Goal: Navigation & Orientation: Find specific page/section

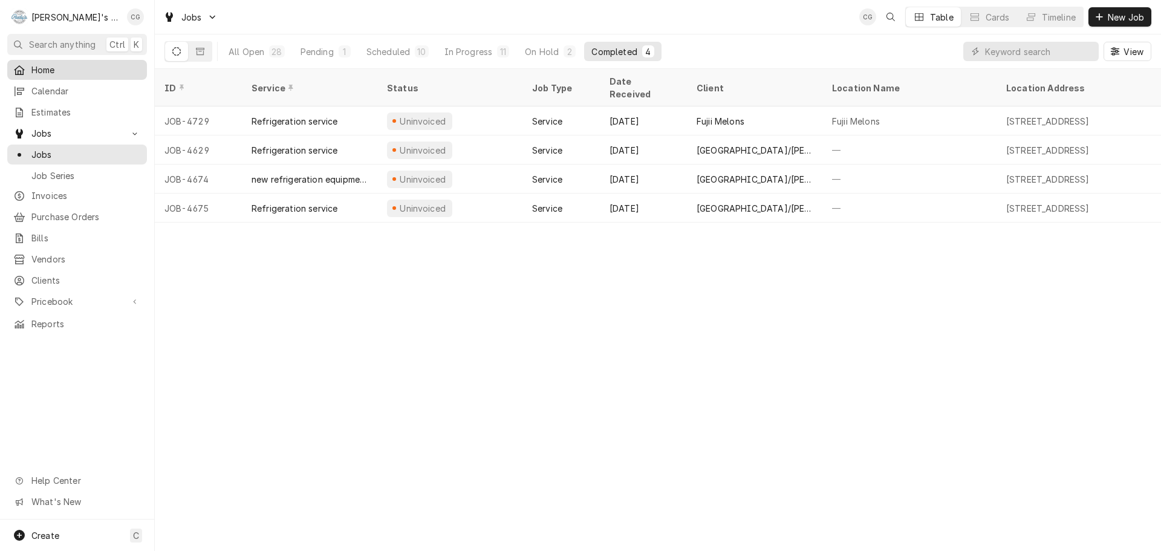
click at [39, 69] on span "Home" at bounding box center [85, 69] width 109 height 13
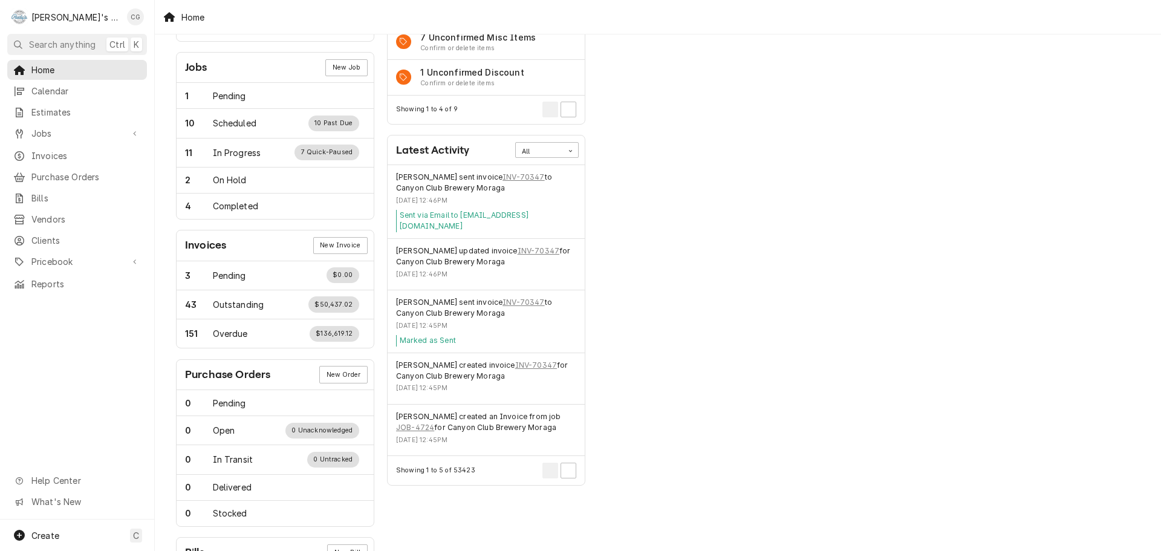
scroll to position [181, 0]
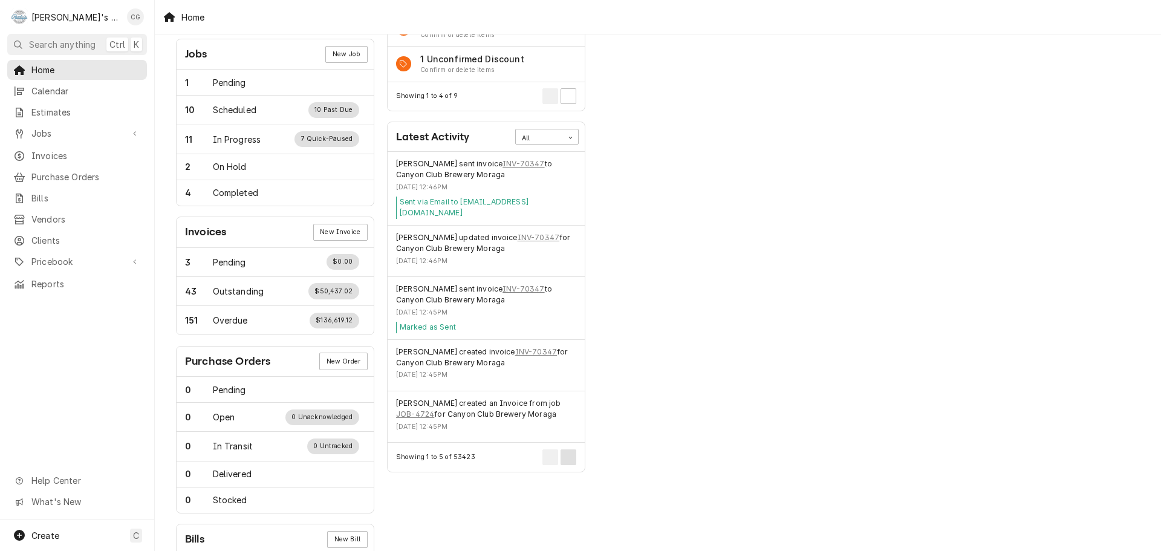
click at [572, 449] on button "Pagination Controls" at bounding box center [569, 457] width 16 height 16
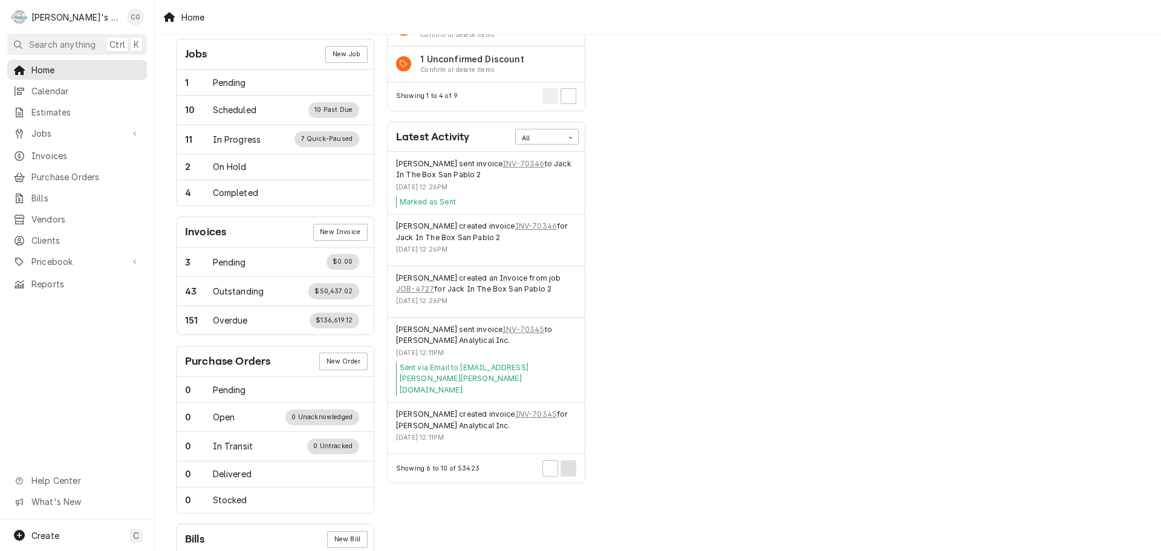
click at [573, 460] on button "Pagination Controls" at bounding box center [569, 468] width 16 height 16
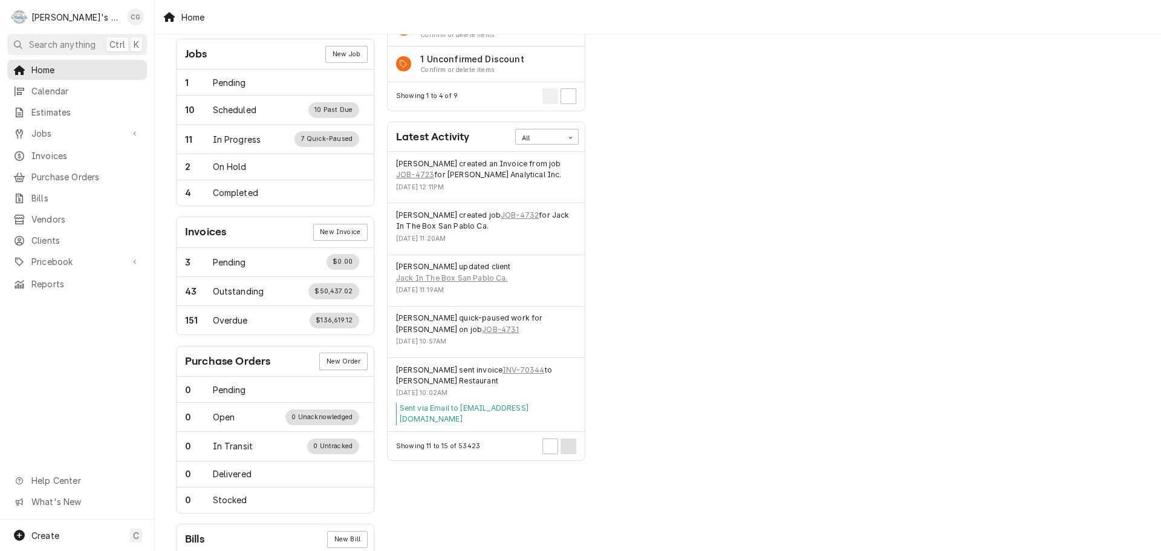
click at [569, 438] on button "Pagination Controls" at bounding box center [569, 446] width 16 height 16
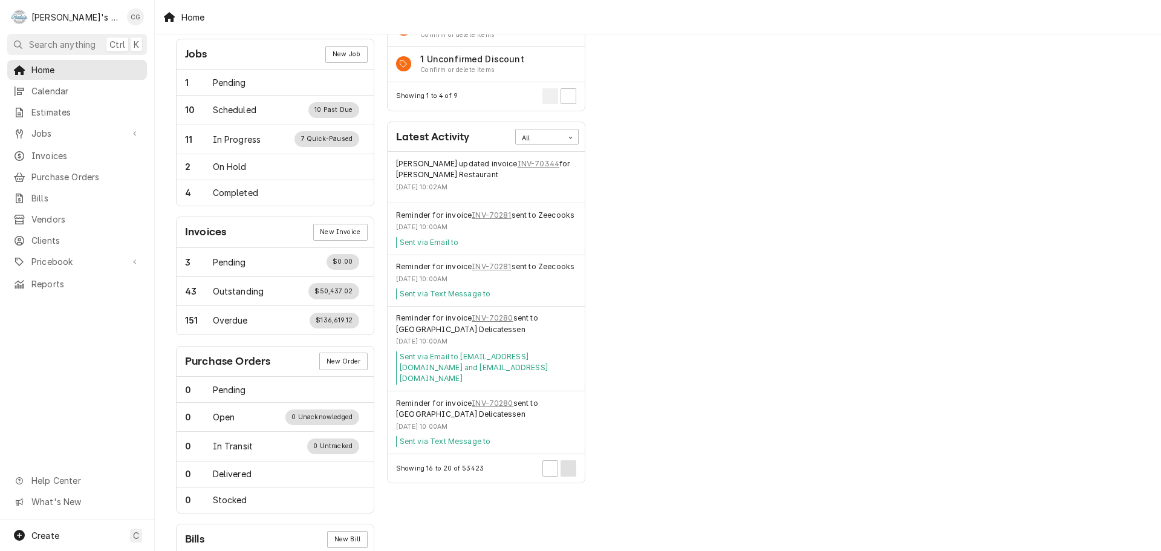
click at [573, 460] on button "Pagination Controls" at bounding box center [569, 468] width 16 height 16
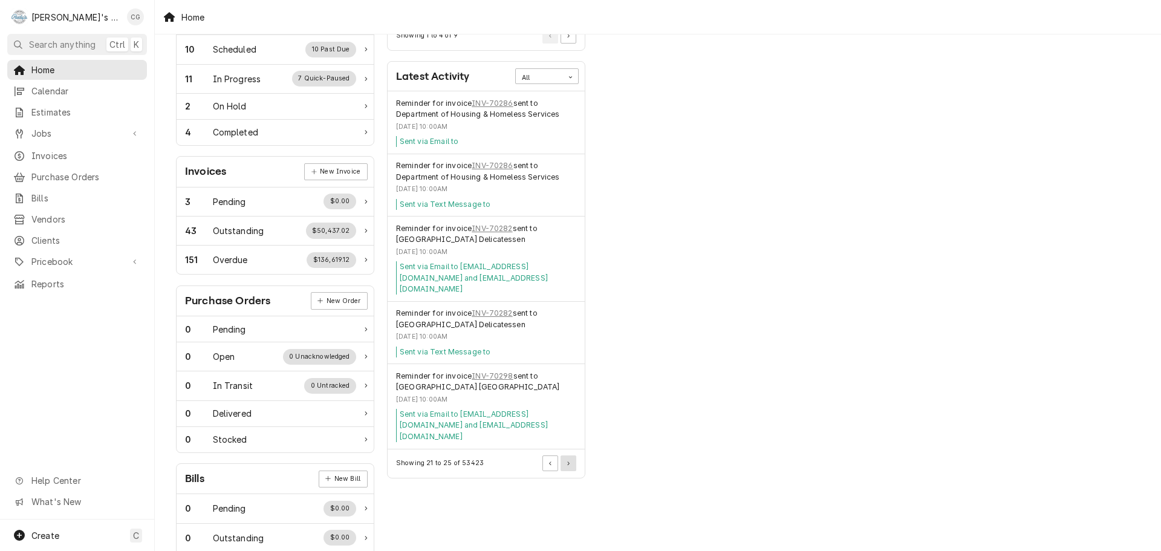
scroll to position [294, 0]
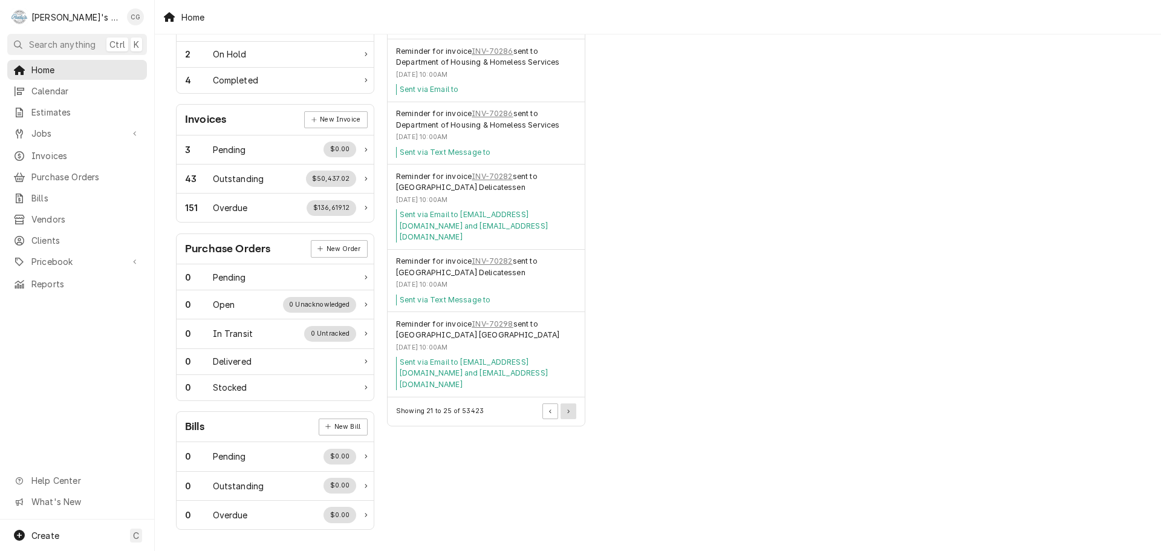
click at [570, 403] on button "Pagination Controls" at bounding box center [569, 411] width 16 height 16
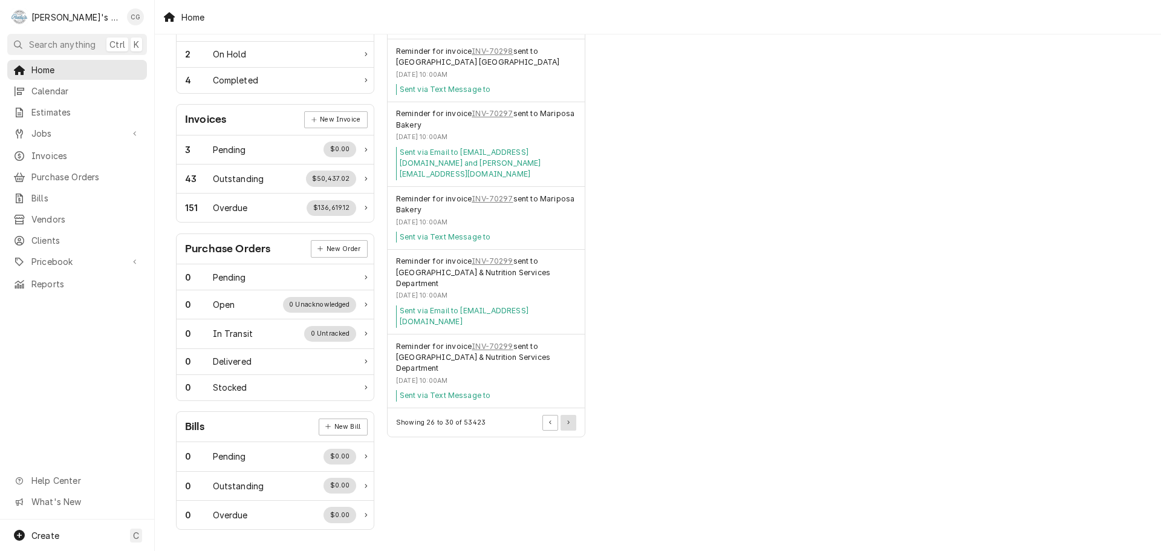
click at [566, 415] on button "Pagination Controls" at bounding box center [569, 423] width 16 height 16
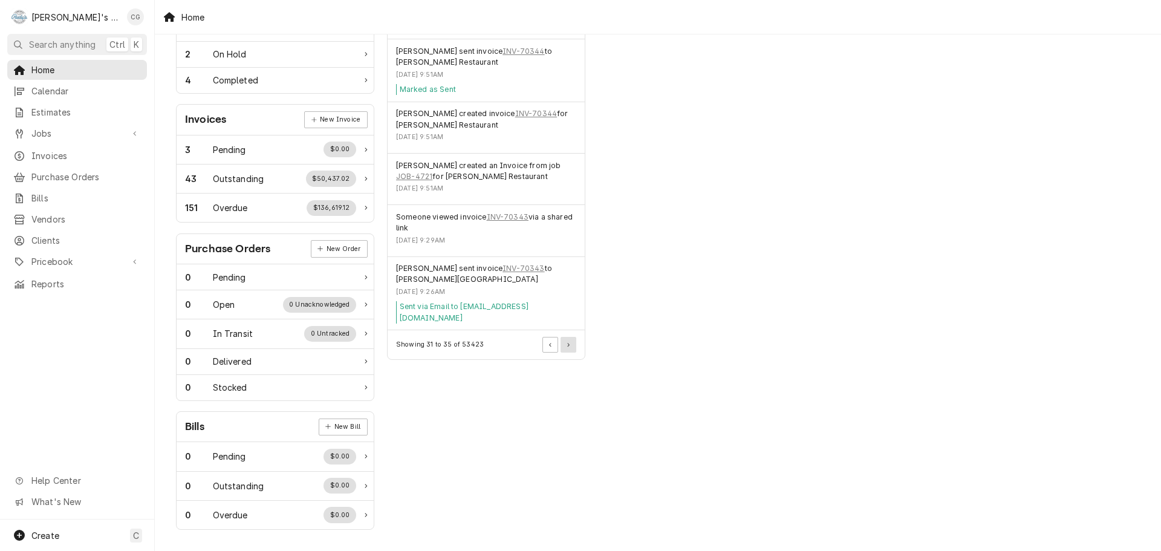
click at [570, 337] on button "Pagination Controls" at bounding box center [569, 345] width 16 height 16
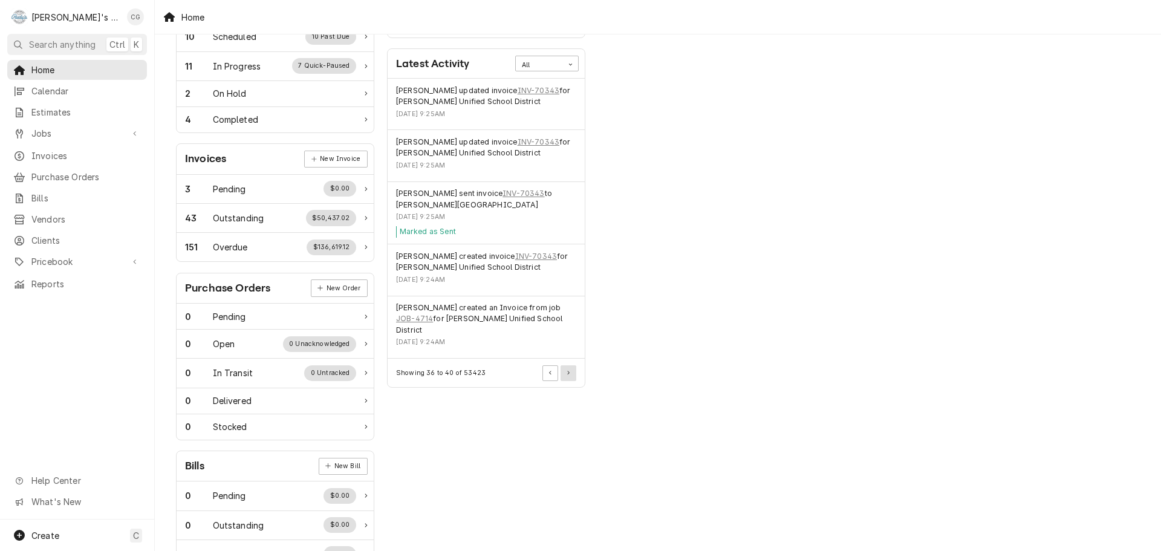
scroll to position [233, 0]
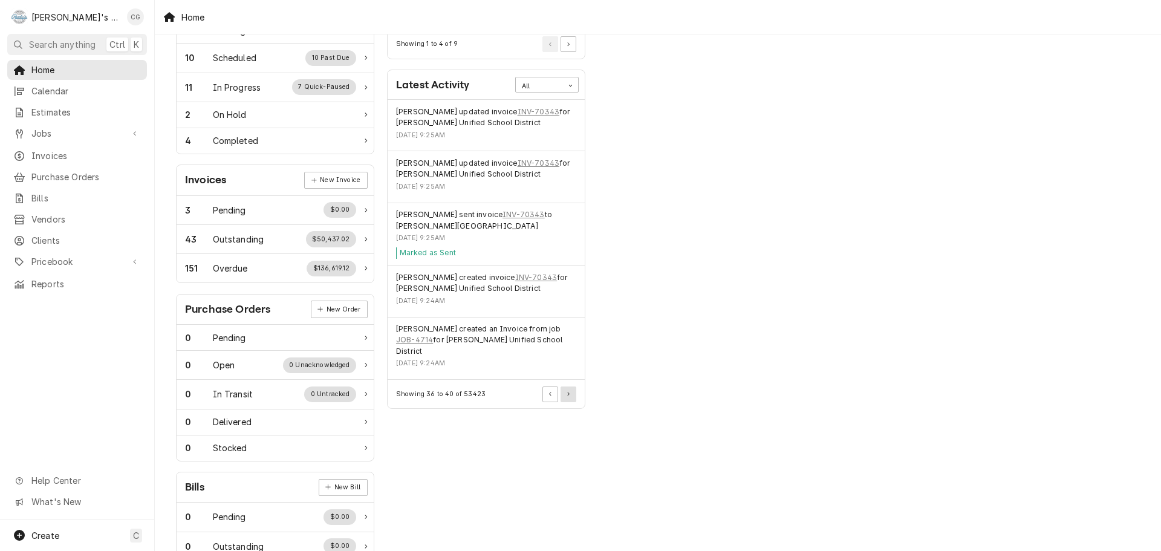
click at [571, 386] on button "Pagination Controls" at bounding box center [569, 394] width 16 height 16
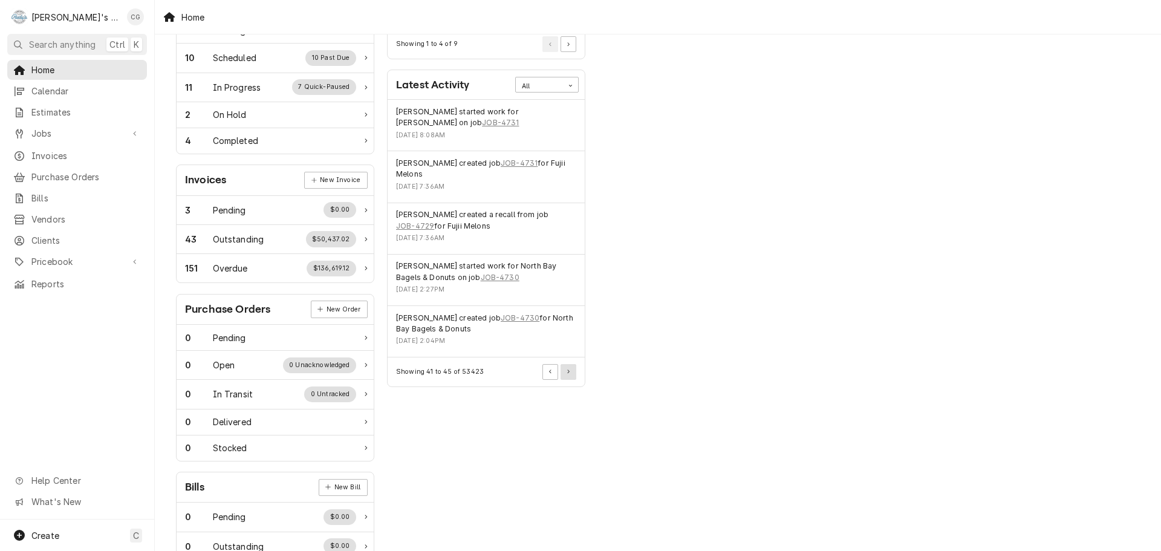
click at [572, 372] on button "Pagination Controls" at bounding box center [569, 372] width 16 height 16
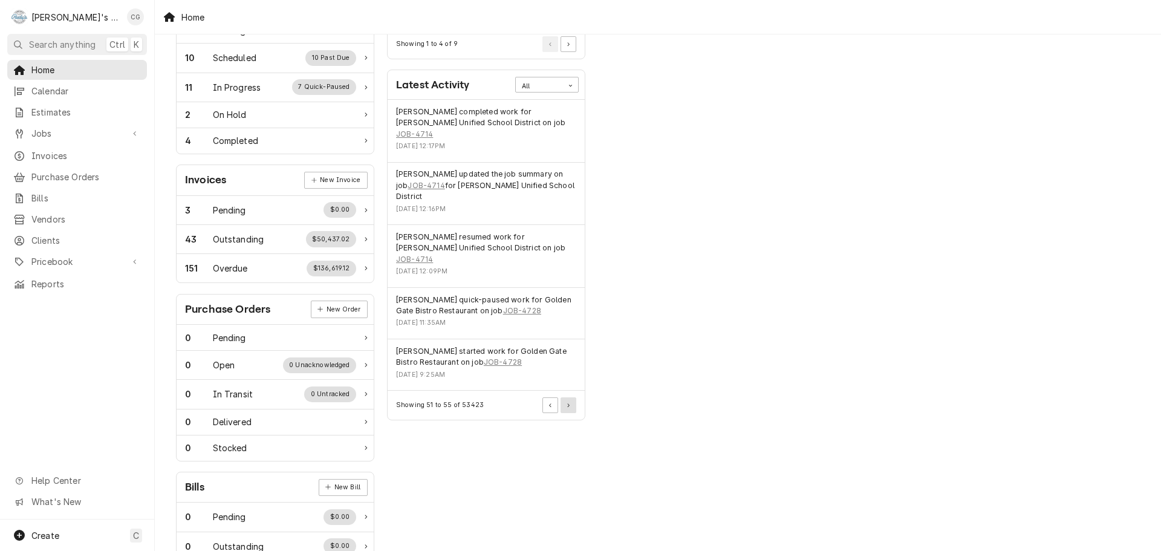
click at [572, 397] on button "Pagination Controls" at bounding box center [569, 405] width 16 height 16
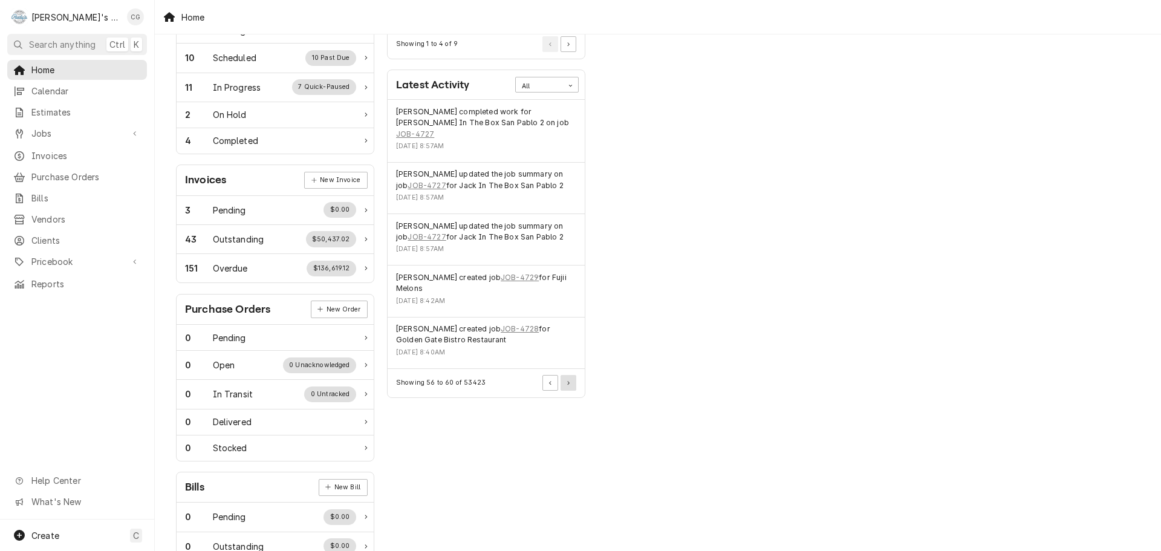
click at [572, 375] on button "Pagination Controls" at bounding box center [569, 383] width 16 height 16
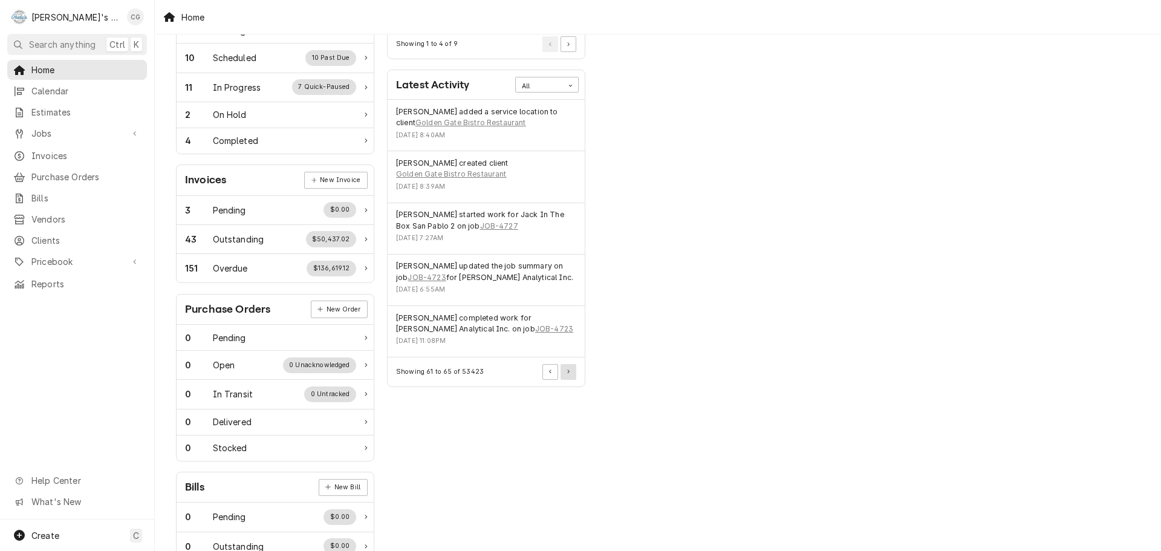
click at [572, 372] on button "Pagination Controls" at bounding box center [569, 372] width 16 height 16
click at [574, 369] on button "Pagination Controls" at bounding box center [569, 372] width 16 height 16
click at [59, 67] on span "Home" at bounding box center [85, 69] width 109 height 13
